Goal: Contribute content

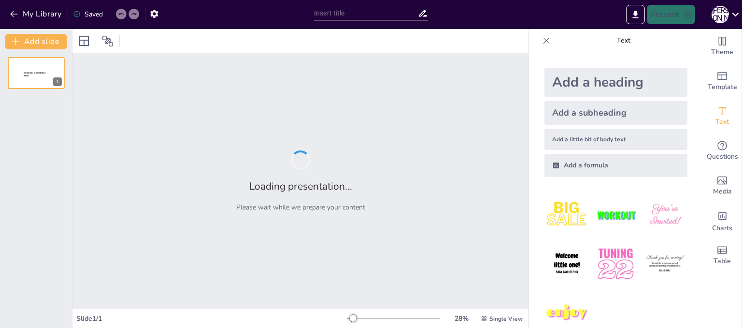
type input "Дерев'яні народні іграшки: Від традицій до сучасності"
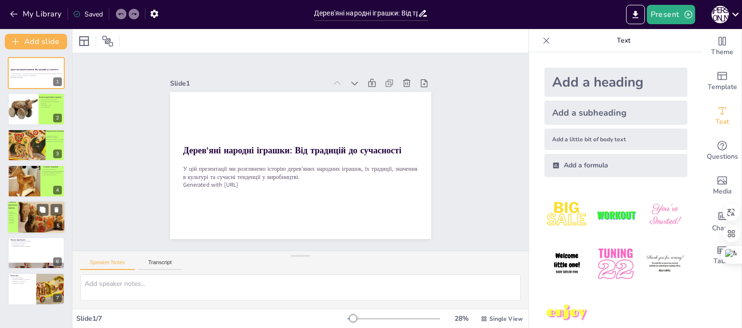
click at [44, 223] on div at bounding box center [43, 219] width 58 height 39
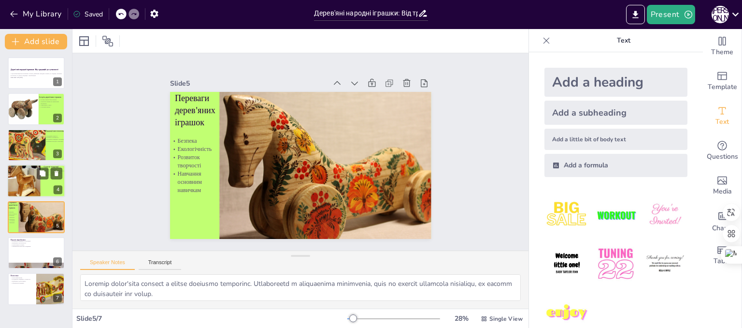
click at [35, 178] on div at bounding box center [22, 182] width 50 height 35
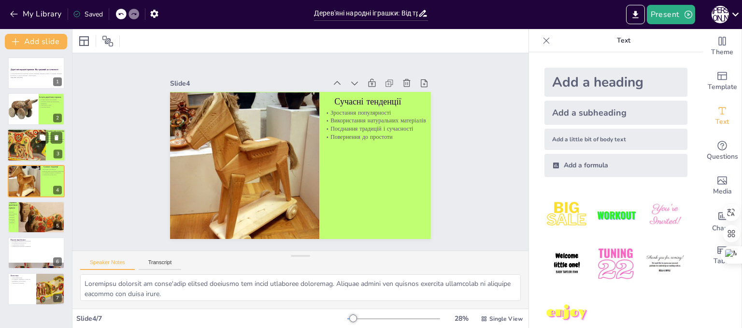
click at [28, 148] on div at bounding box center [22, 145] width 58 height 33
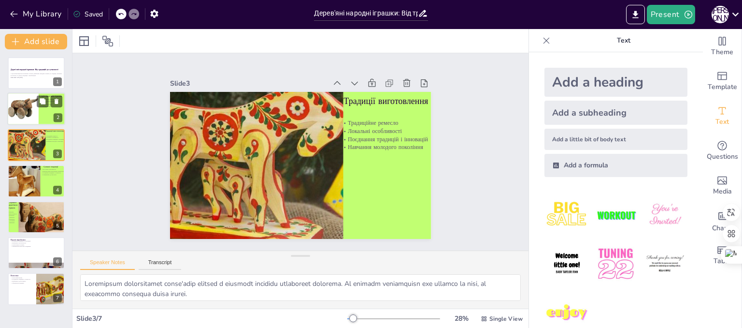
click at [21, 113] on div at bounding box center [23, 109] width 34 height 33
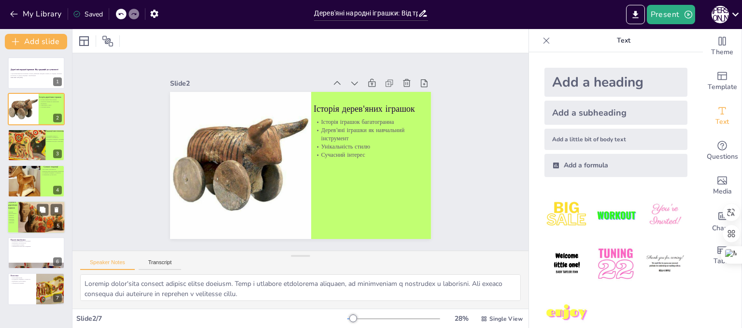
click at [36, 211] on div at bounding box center [43, 219] width 58 height 39
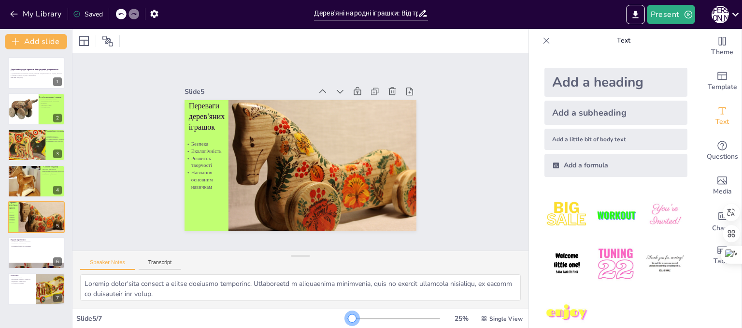
click at [348, 319] on div at bounding box center [352, 318] width 8 height 8
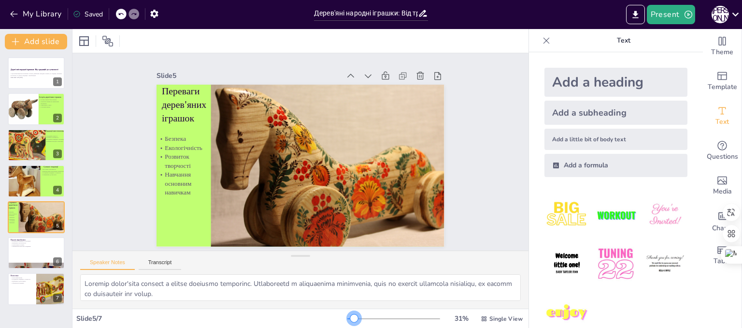
click at [350, 318] on div at bounding box center [354, 318] width 8 height 8
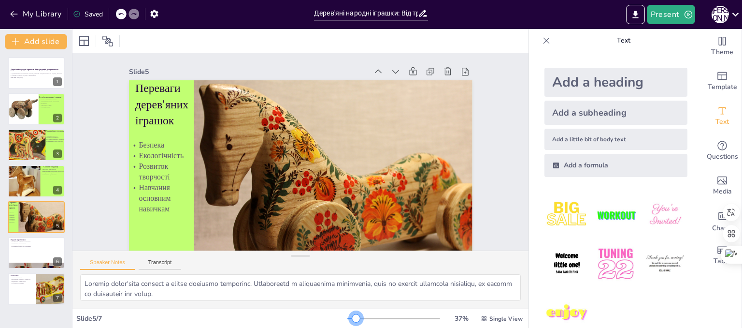
click at [352, 318] on div at bounding box center [356, 318] width 8 height 8
click at [352, 317] on div at bounding box center [356, 318] width 8 height 8
click at [352, 319] on div at bounding box center [356, 318] width 8 height 8
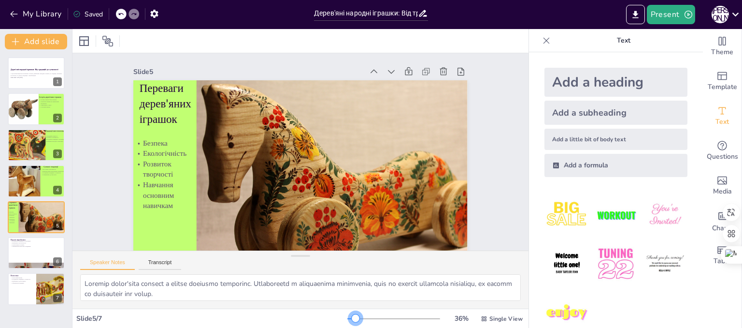
click at [352, 319] on div at bounding box center [356, 318] width 8 height 8
click at [352, 318] on div at bounding box center [356, 318] width 8 height 8
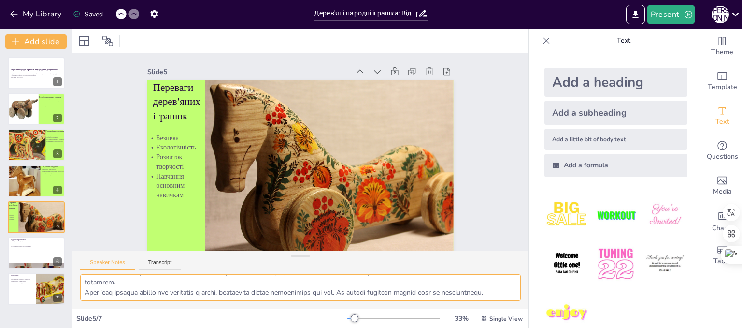
scroll to position [39, 0]
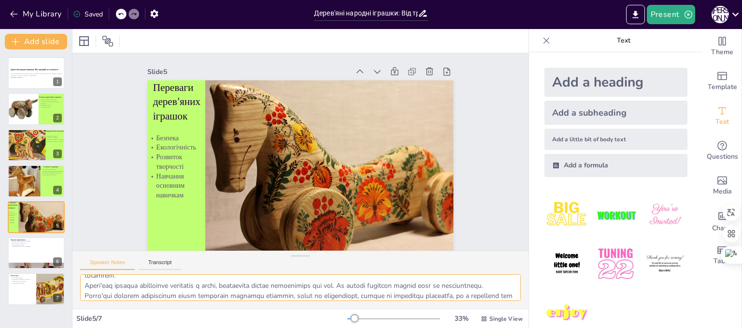
click at [510, 300] on textarea at bounding box center [300, 287] width 441 height 27
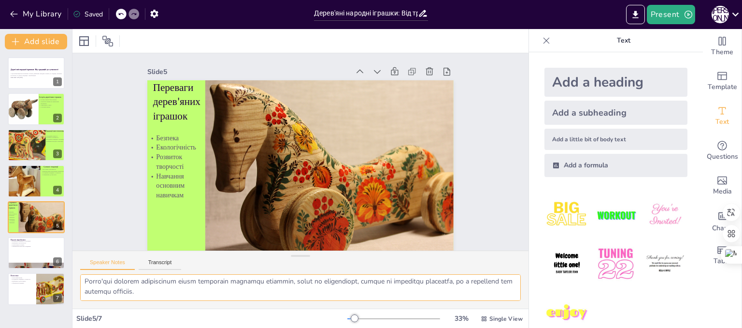
scroll to position [63, 0]
click at [34, 254] on div at bounding box center [36, 252] width 58 height 33
type textarea "Виробники дерев'яних іграшок активно поєднують традиційні методи виготовлення з…"
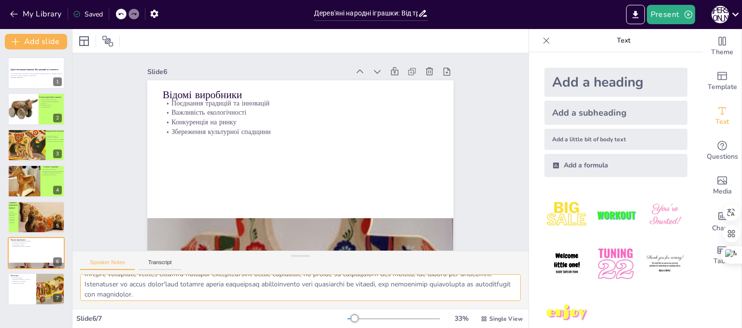
scroll to position [0, 0]
